Goal: Task Accomplishment & Management: Manage account settings

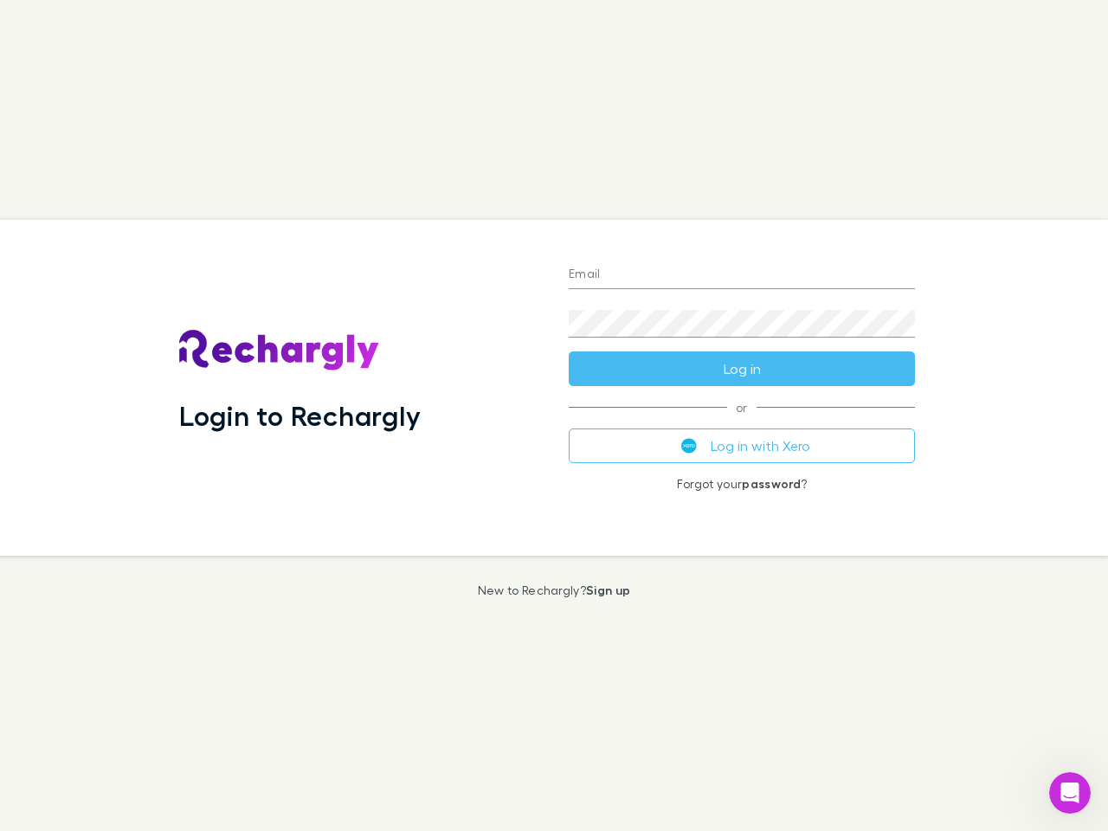
click at [554, 416] on div "Login to Rechargly" at bounding box center [360, 388] width 390 height 336
click at [742, 275] on input "Email" at bounding box center [742, 275] width 346 height 28
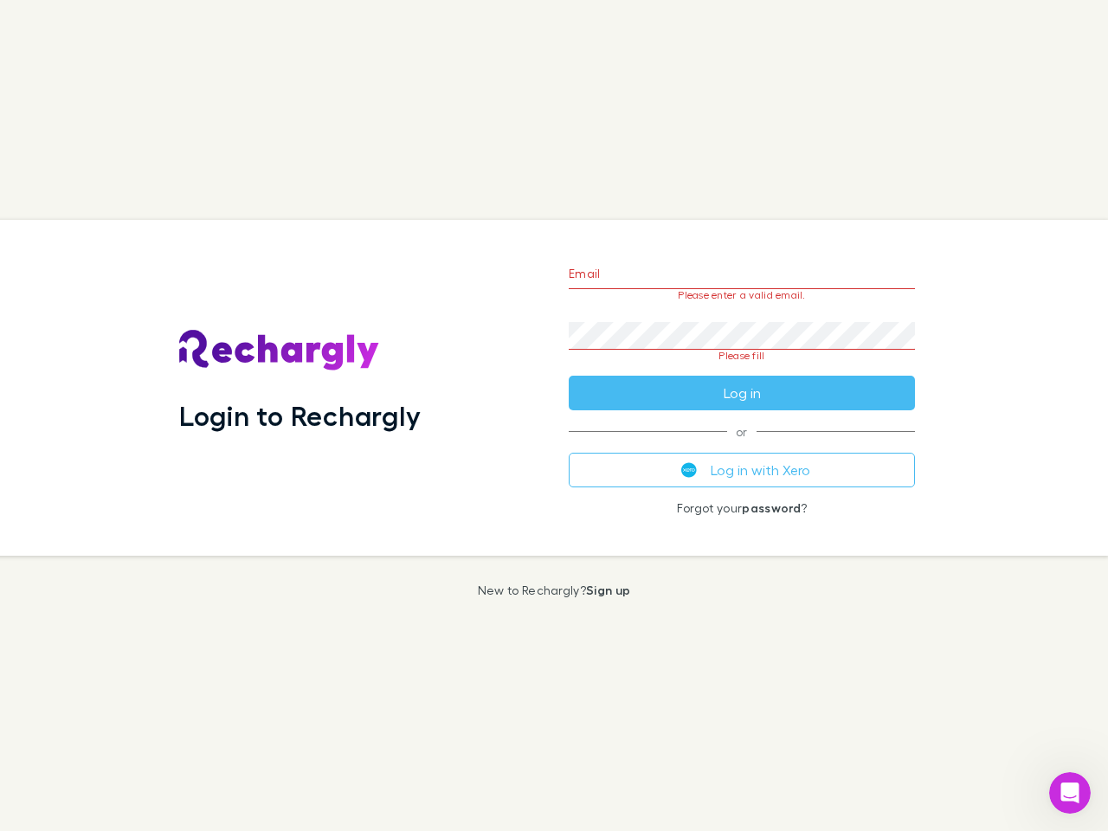
click at [742, 369] on form "Email Please enter a valid email. Password Please fill Log in" at bounding box center [742, 329] width 346 height 163
click at [742, 446] on div "Email Please enter a valid email. Password Please fill Log in or Log in with Xe…" at bounding box center [742, 388] width 374 height 336
